Goal: Task Accomplishment & Management: Manage account settings

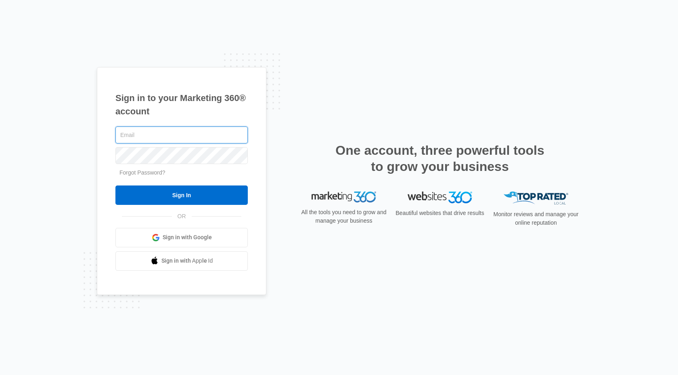
click at [155, 137] on input "text" at bounding box center [181, 134] width 132 height 17
type input "[EMAIL_ADDRESS][DOMAIN_NAME]"
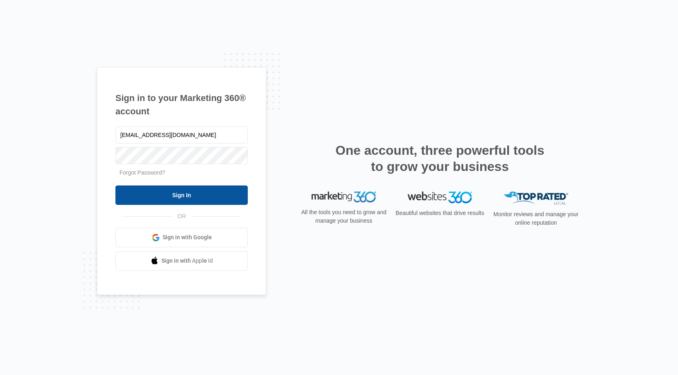
click at [157, 197] on input "Sign In" at bounding box center [181, 194] width 132 height 19
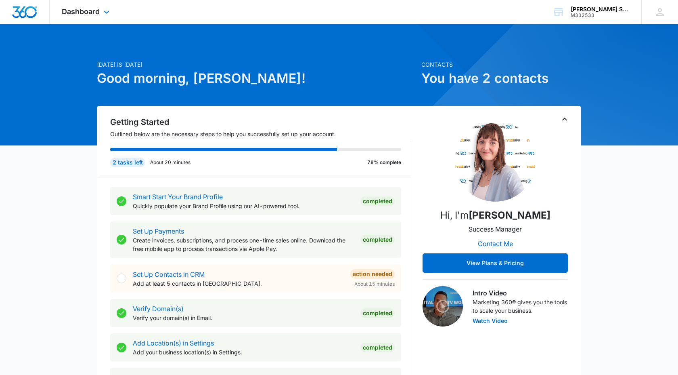
click at [84, 17] on div "Dashboard Apps Reputation Websites Forms CRM Email Social Payments POS Content …" at bounding box center [87, 12] width 74 height 24
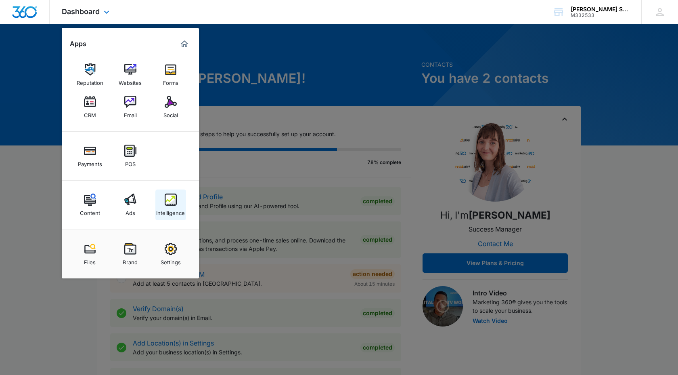
click at [166, 203] on img at bounding box center [171, 199] width 12 height 12
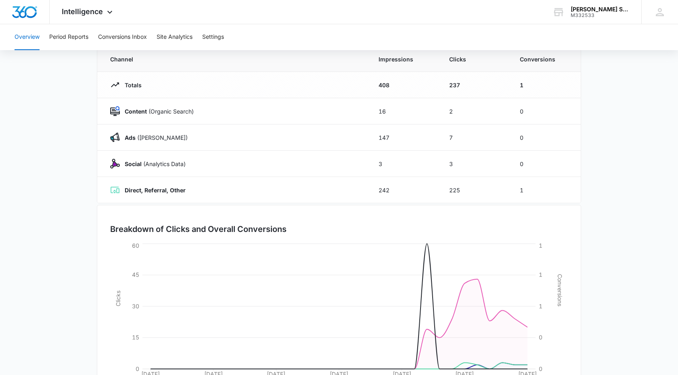
scroll to position [66, 0]
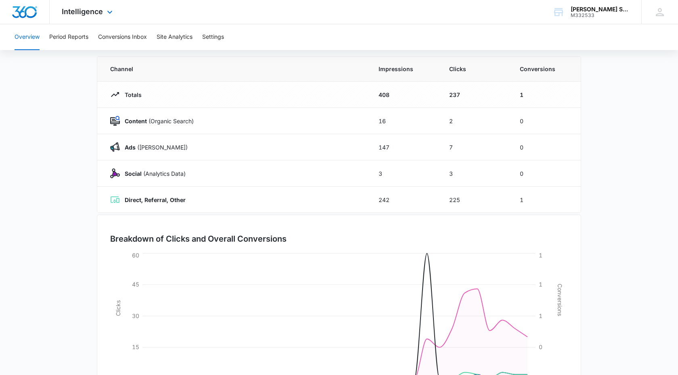
click at [101, 19] on div "Intelligence Apps Reputation Websites Forms CRM Email Social Payments POS Conte…" at bounding box center [88, 12] width 77 height 24
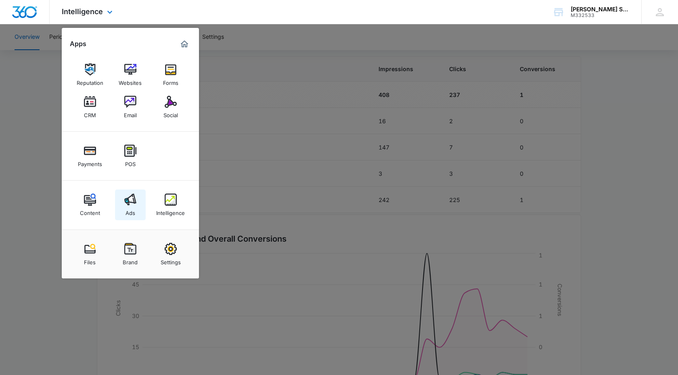
click at [128, 203] on img at bounding box center [130, 199] width 12 height 12
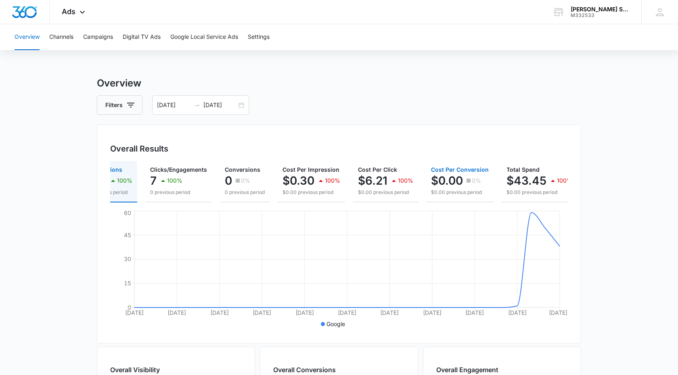
scroll to position [0, 38]
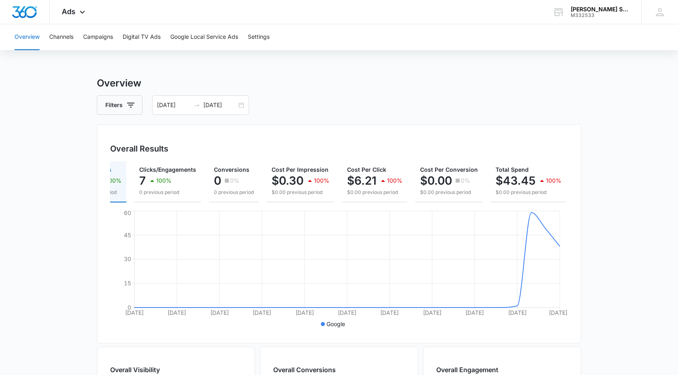
click at [579, 211] on div "Overall Results Impressions 147 100% 0 previous period Clicks/Engagements 7 100…" at bounding box center [339, 233] width 484 height 219
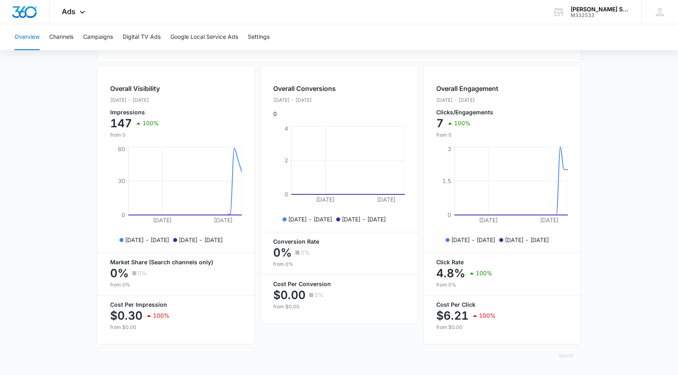
scroll to position [0, 0]
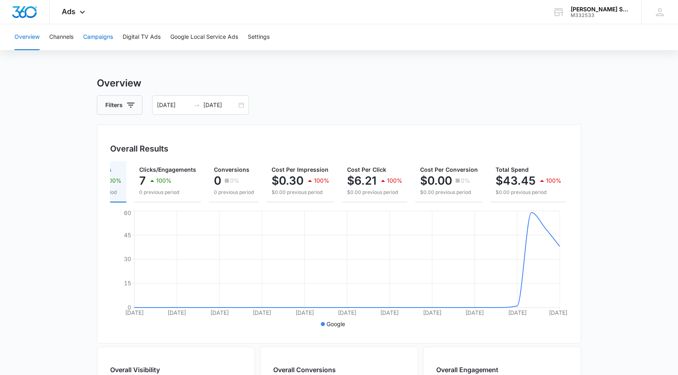
click at [100, 34] on button "Campaigns" at bounding box center [98, 37] width 30 height 26
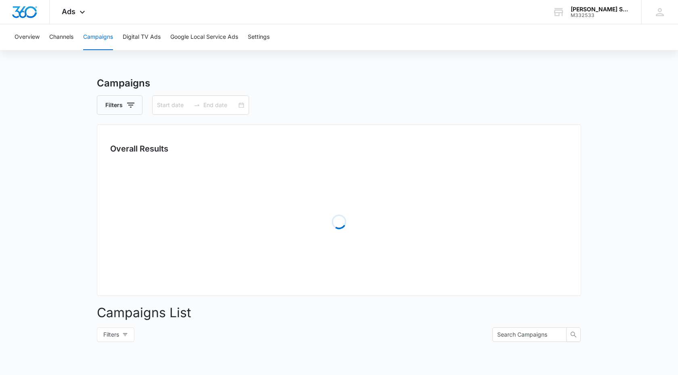
type input "08/14/2025"
type input "09/13/2025"
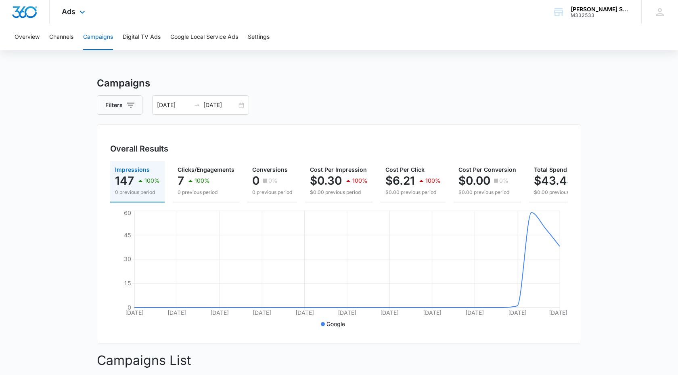
click at [67, 7] on div "Ads Apps Reputation Websites Forms CRM Email Social Payments POS Content Ads In…" at bounding box center [75, 12] width 50 height 24
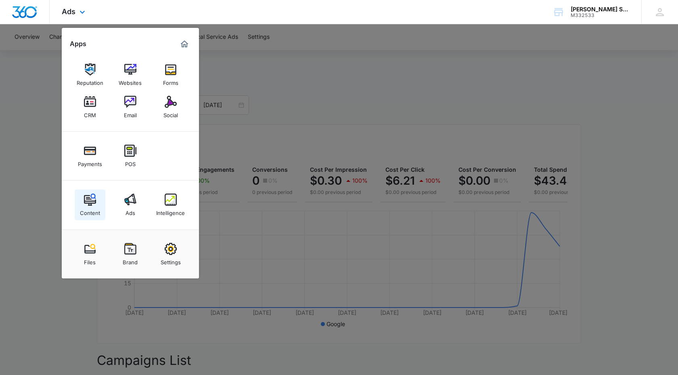
click at [88, 196] on img at bounding box center [90, 199] width 12 height 12
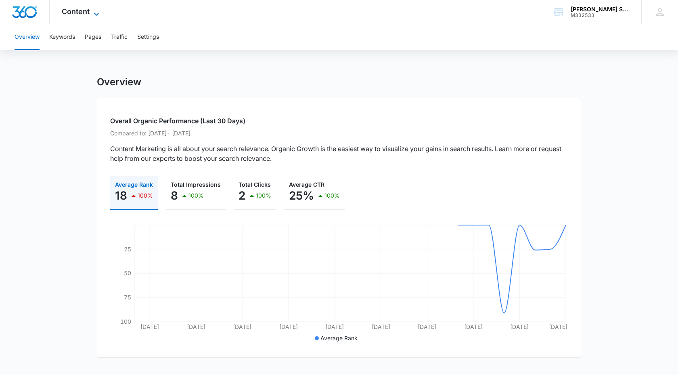
click at [77, 10] on span "Content" at bounding box center [76, 11] width 28 height 8
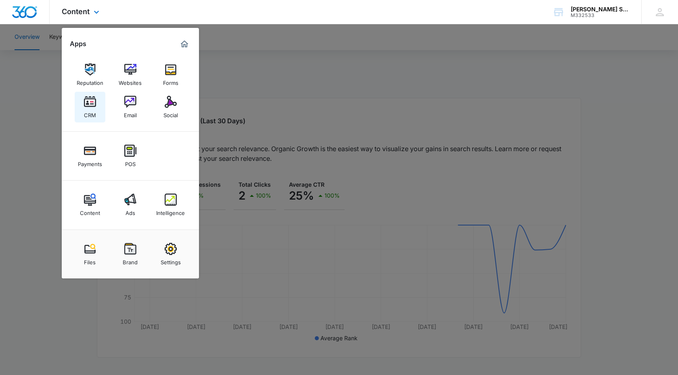
click at [90, 100] on img at bounding box center [90, 102] width 12 height 12
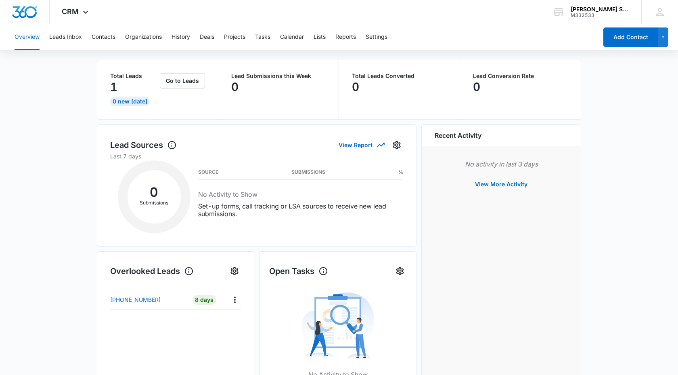
scroll to position [48, 0]
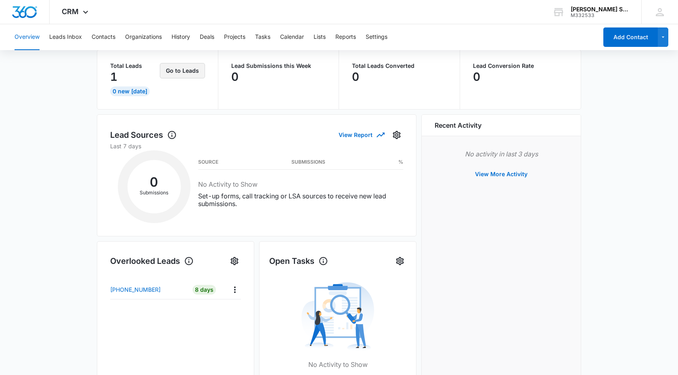
click at [179, 76] on button "Go to Leads" at bounding box center [182, 70] width 45 height 15
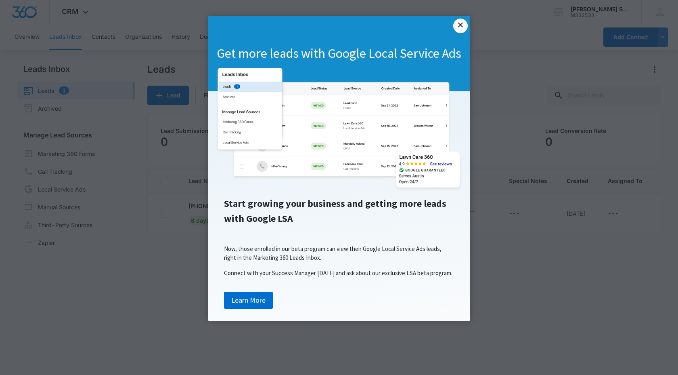
click at [459, 26] on link "×" at bounding box center [460, 26] width 15 height 15
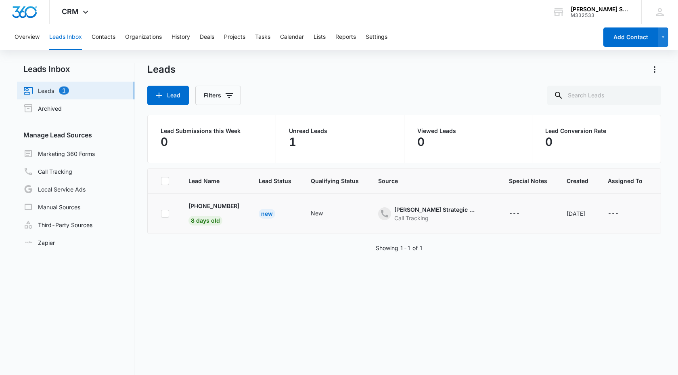
click at [331, 222] on td "New" at bounding box center [334, 213] width 67 height 40
click at [179, 215] on td "+1 (970) 541-3302 8 days old" at bounding box center [214, 213] width 70 height 40
click at [206, 206] on p "+1 (970) 541-3302" at bounding box center [213, 205] width 51 height 8
